Goal: Understand process/instructions

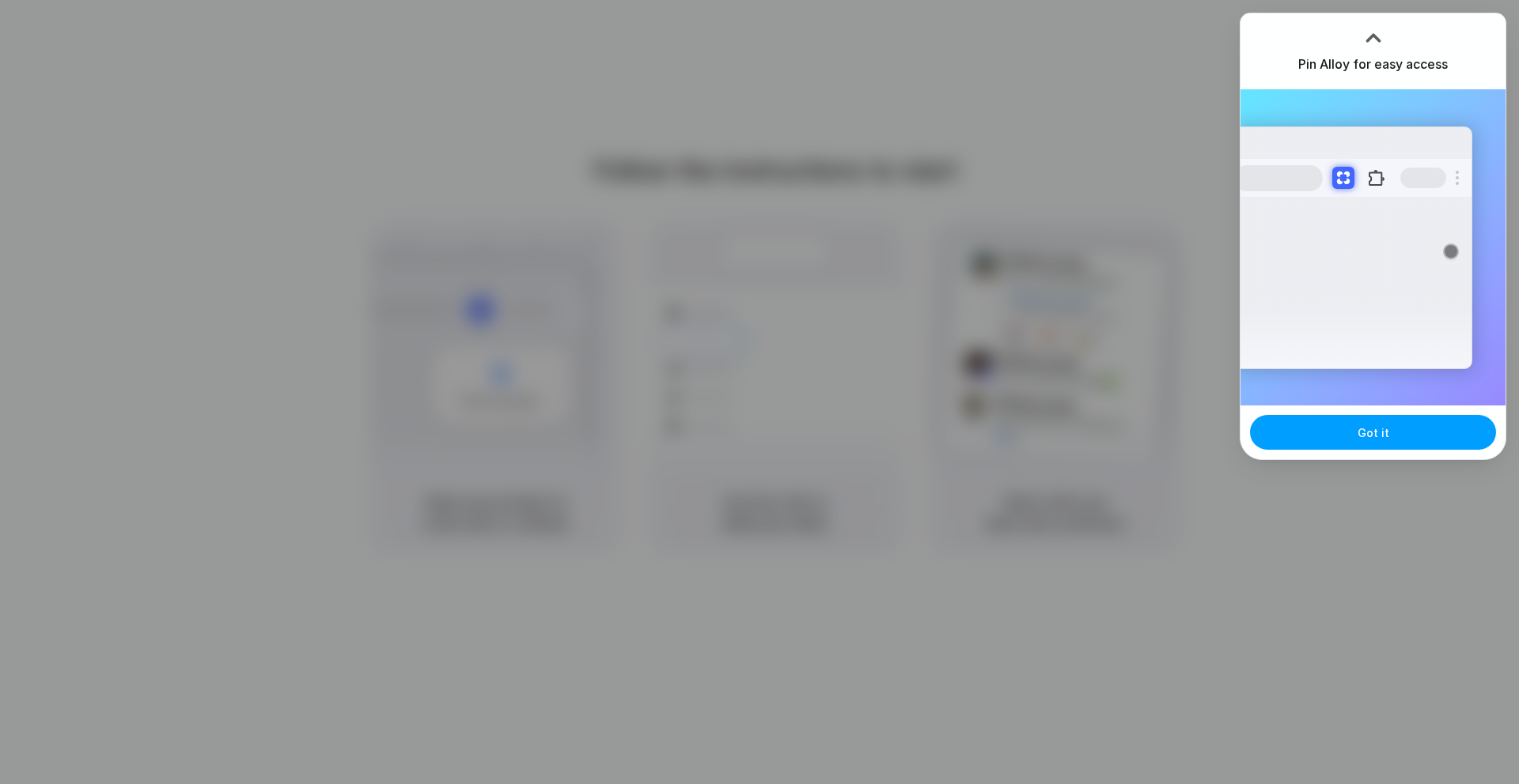
click at [1388, 430] on button "Got it" at bounding box center [1372, 432] width 246 height 34
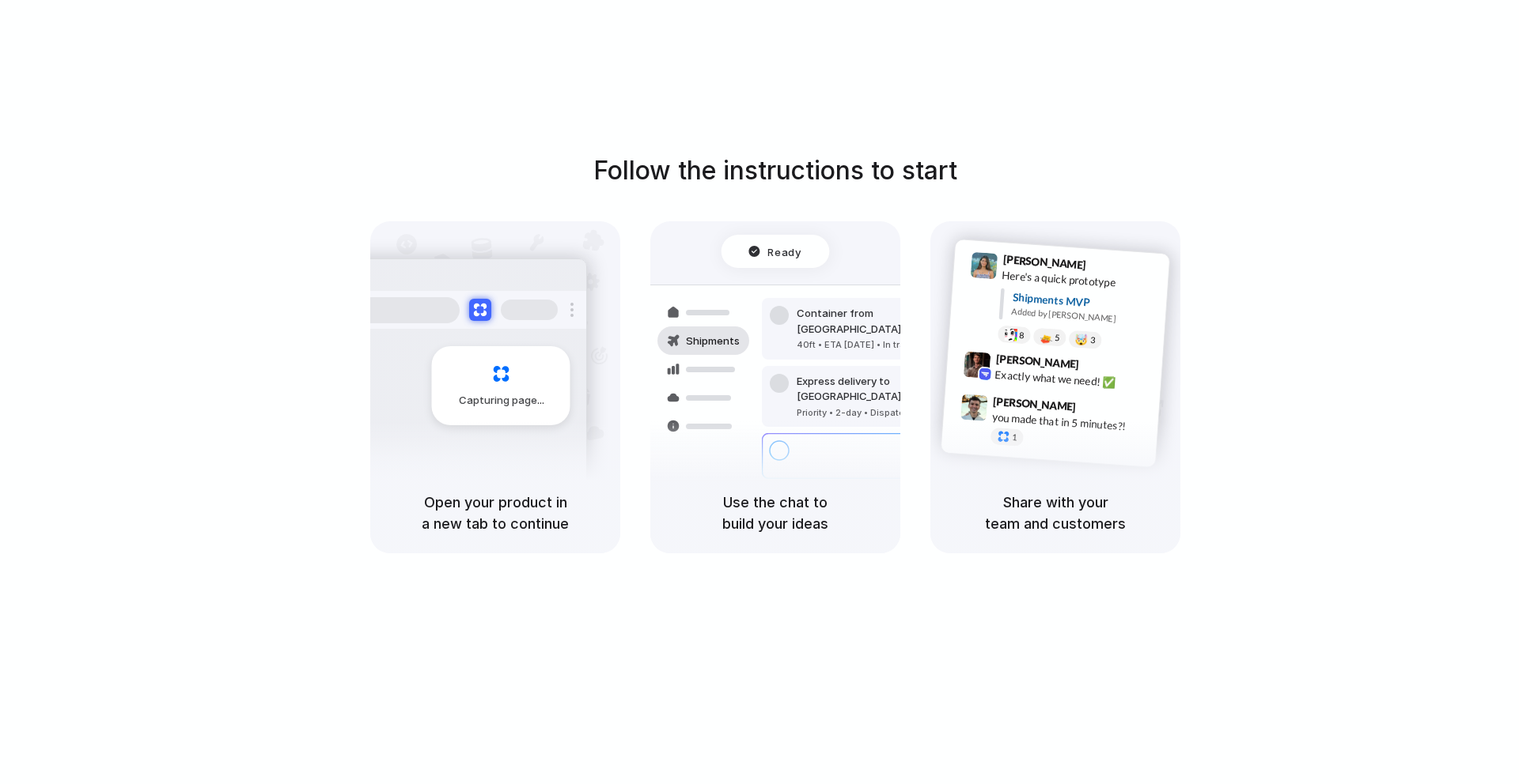
click at [1396, 76] on div "Follow the instructions to start Capturing page Open your product in a new tab …" at bounding box center [775, 408] width 1550 height 816
